Goal: Find specific page/section: Find specific page/section

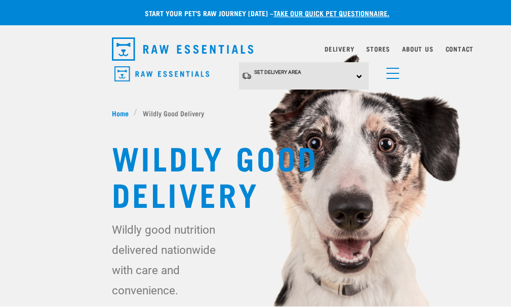
click at [0, 0] on div "Set Delivery Area [GEOGRAPHIC_DATA]" at bounding box center [0, 0] width 0 height 0
click at [0, 0] on link "[GEOGRAPHIC_DATA]" at bounding box center [0, 0] width 0 height 0
click at [0, 0] on div "North Island North Island South Island" at bounding box center [0, 0] width 0 height 0
click at [470, 121] on img at bounding box center [255, 153] width 511 height 307
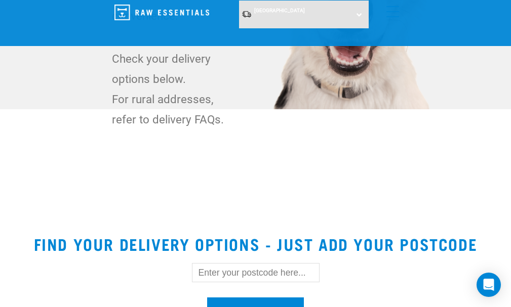
scroll to position [203, 0]
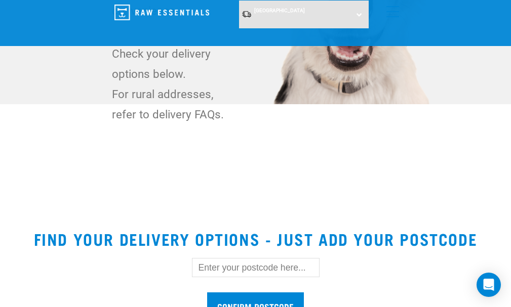
click at [194, 258] on input "text" at bounding box center [256, 267] width 128 height 19
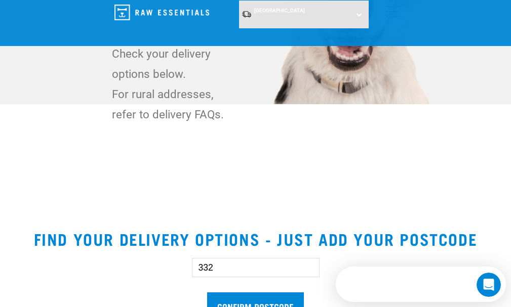
scroll to position [0, 0]
type input "3320"
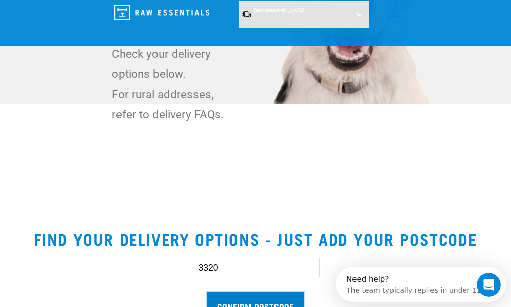
click at [268, 293] on input "Confirm postcode" at bounding box center [255, 306] width 97 height 27
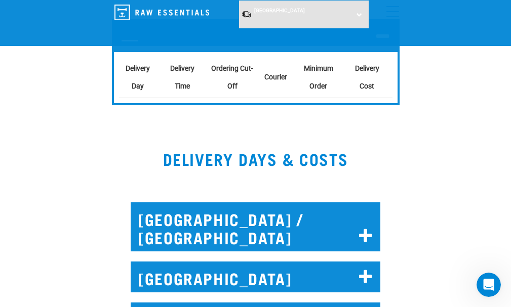
scroll to position [557, 0]
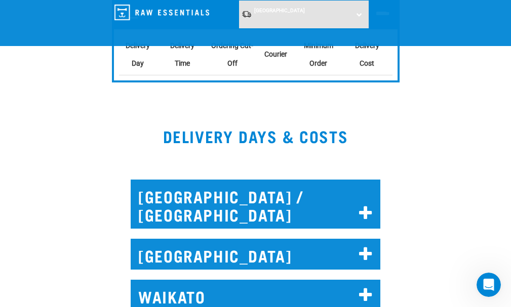
click at [364, 288] on icon at bounding box center [366, 296] width 14 height 16
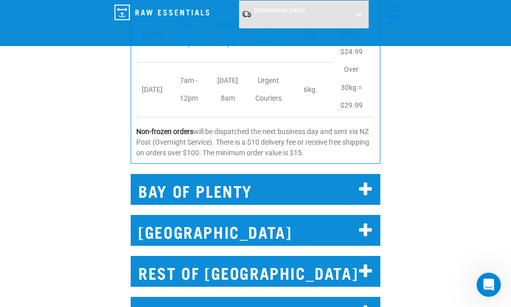
scroll to position [1165, 0]
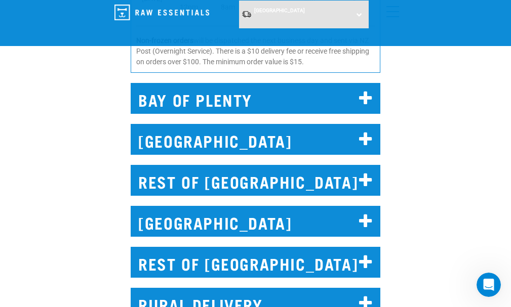
click at [296, 165] on h2 "REST OF [GEOGRAPHIC_DATA]" at bounding box center [256, 180] width 250 height 31
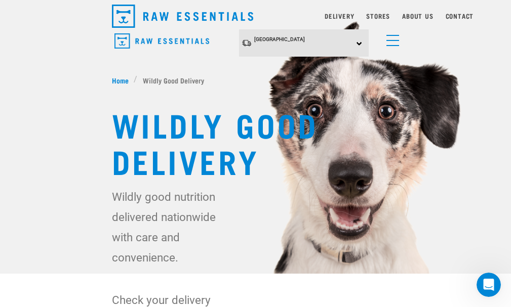
scroll to position [0, 0]
